Goal: Information Seeking & Learning: Learn about a topic

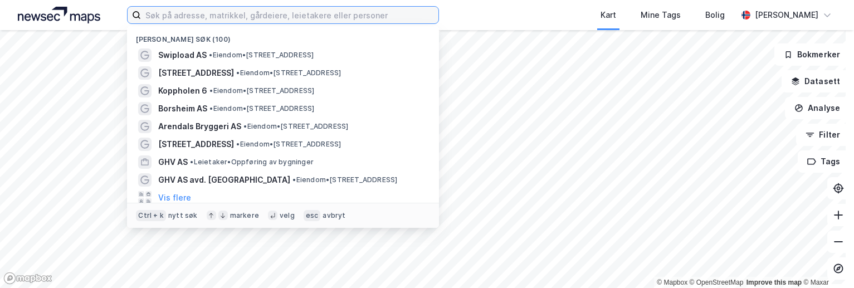
click at [228, 22] on input at bounding box center [289, 15] width 297 height 17
paste input "[STREET_ADDRESS]"
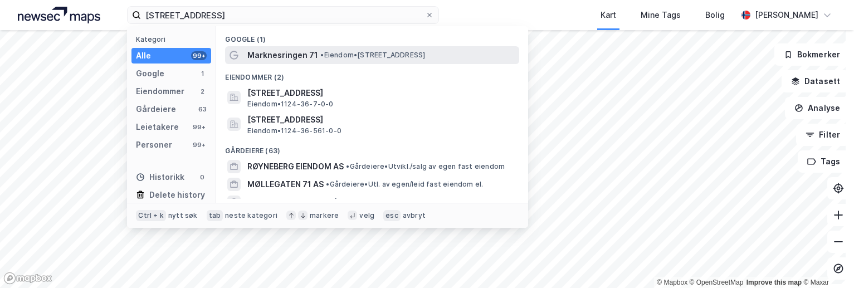
click at [306, 56] on span "Marknesringen 71" at bounding box center [282, 54] width 71 height 13
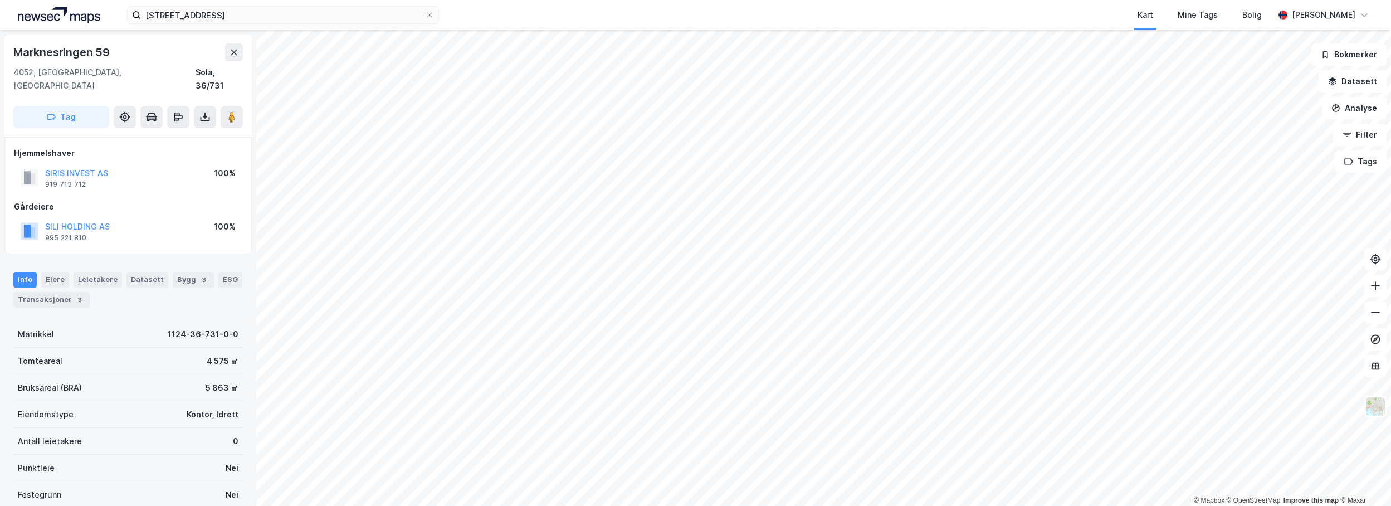
click at [213, 287] on div "5 863 ㎡" at bounding box center [222, 387] width 33 height 13
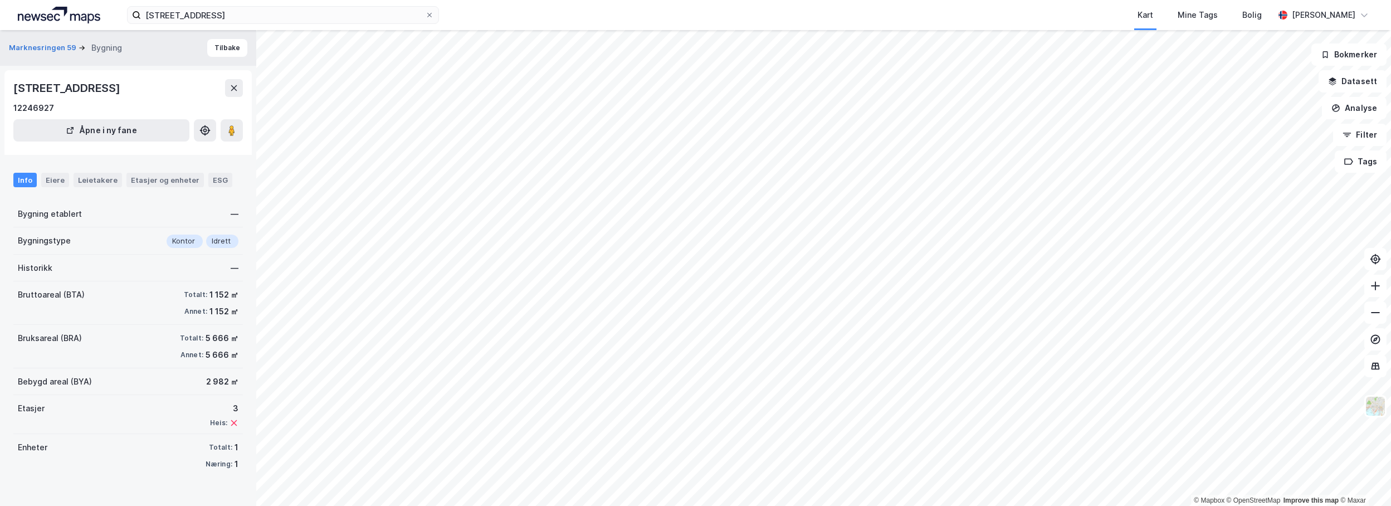
drag, startPoint x: 208, startPoint y: 86, endPoint x: 8, endPoint y: 85, distance: 200.0
click at [8, 85] on div "Marknesringen 59, 4052, [GEOGRAPHIC_DATA] 12246927 [GEOGRAPHIC_DATA] i ny fane" at bounding box center [127, 112] width 247 height 85
click at [293, 15] on input "[STREET_ADDRESS]" at bounding box center [283, 15] width 284 height 17
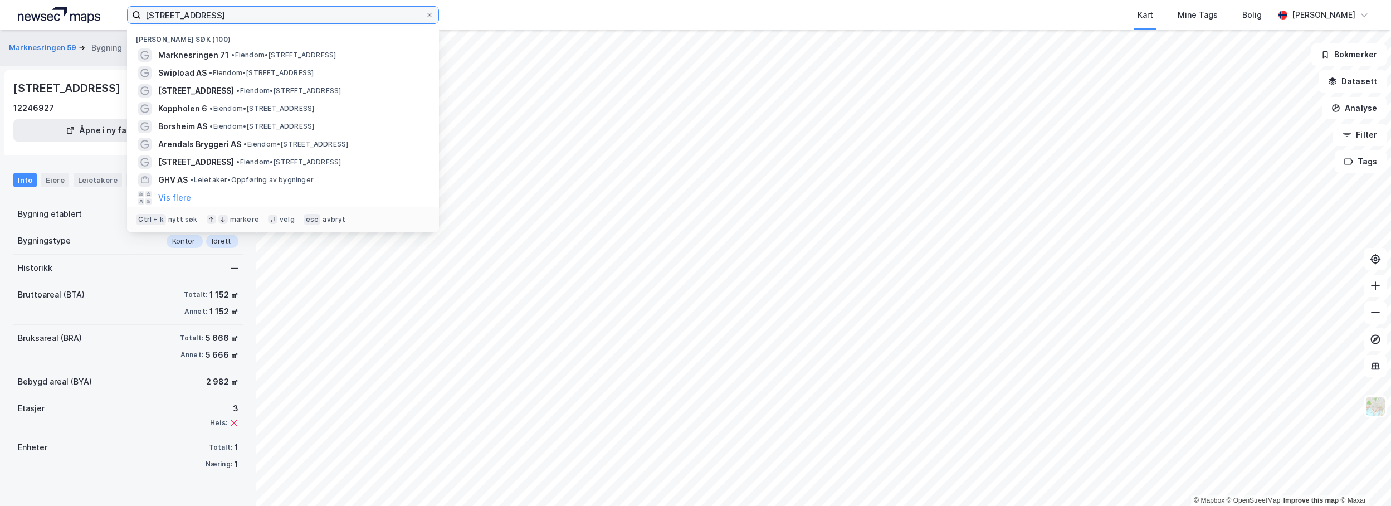
drag, startPoint x: 282, startPoint y: 15, endPoint x: 104, endPoint y: 28, distance: 178.8
click at [104, 28] on div "Marknesringen 71, 4052 Røyneberg Nylige søk (100) [GEOGRAPHIC_DATA] 71 • Eiendo…" at bounding box center [695, 15] width 1391 height 30
paste input "[STREET_ADDRESS]"
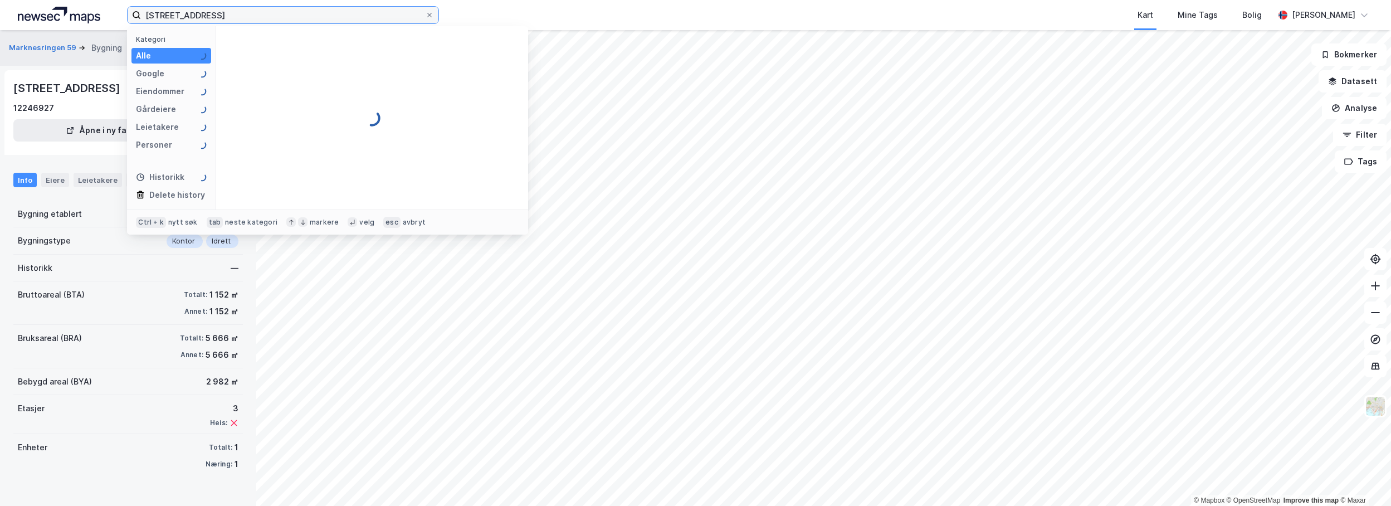
type input "[STREET_ADDRESS]"
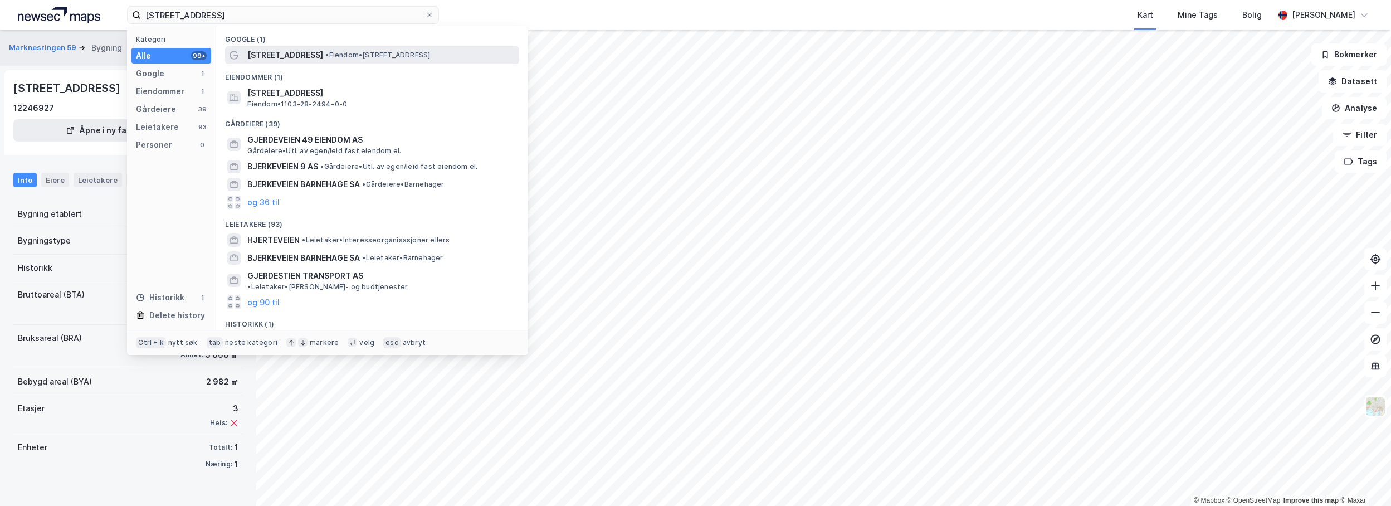
click at [323, 60] on div "[STREET_ADDRESS] • Eiendom • [STREET_ADDRESS]" at bounding box center [382, 54] width 270 height 13
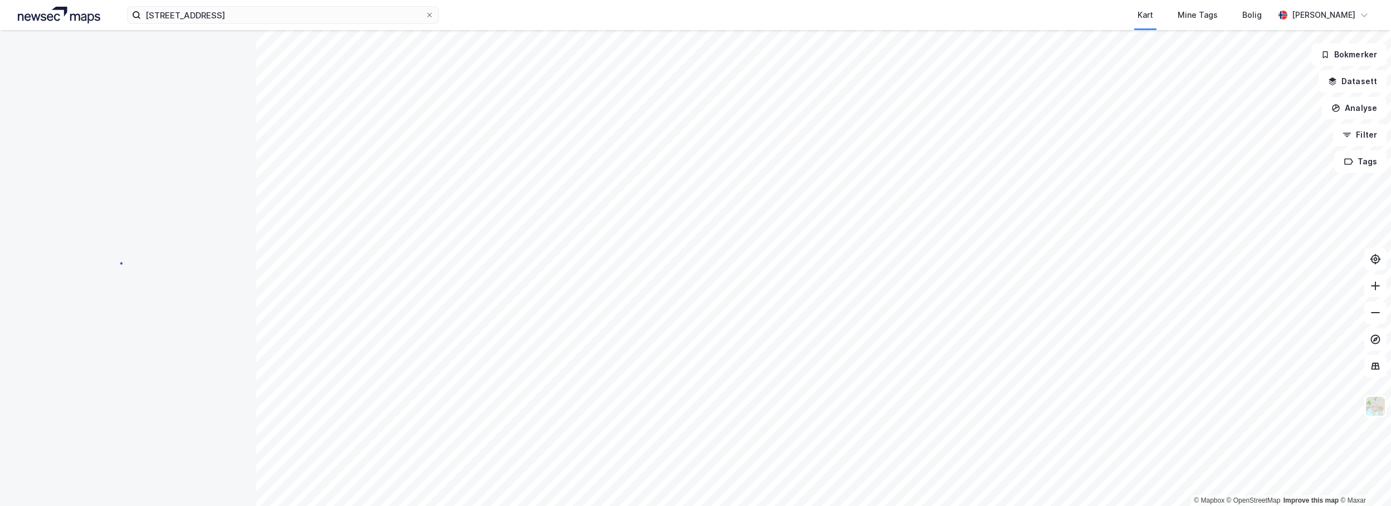
scroll to position [3, 0]
